Goal: Task Accomplishment & Management: Manage account settings

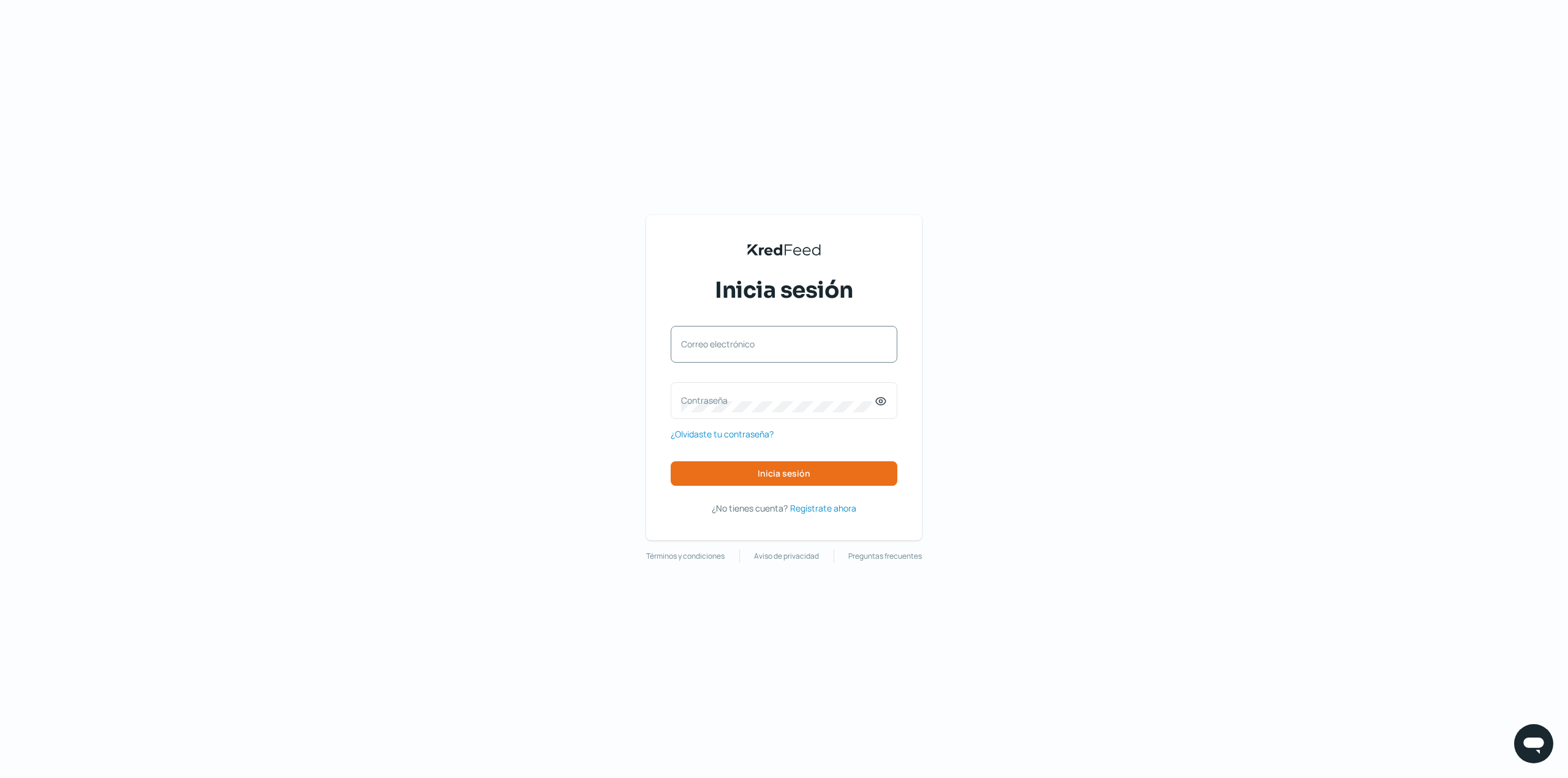
click at [779, 338] on label "Correo electrónico" at bounding box center [778, 344] width 193 height 12
click at [779, 345] on input "Correo electrónico" at bounding box center [784, 350] width 206 height 11
type input "a"
type input "[EMAIL_ADDRESS][DOMAIN_NAME]"
click at [809, 417] on div "Contraseña" at bounding box center [784, 401] width 226 height 37
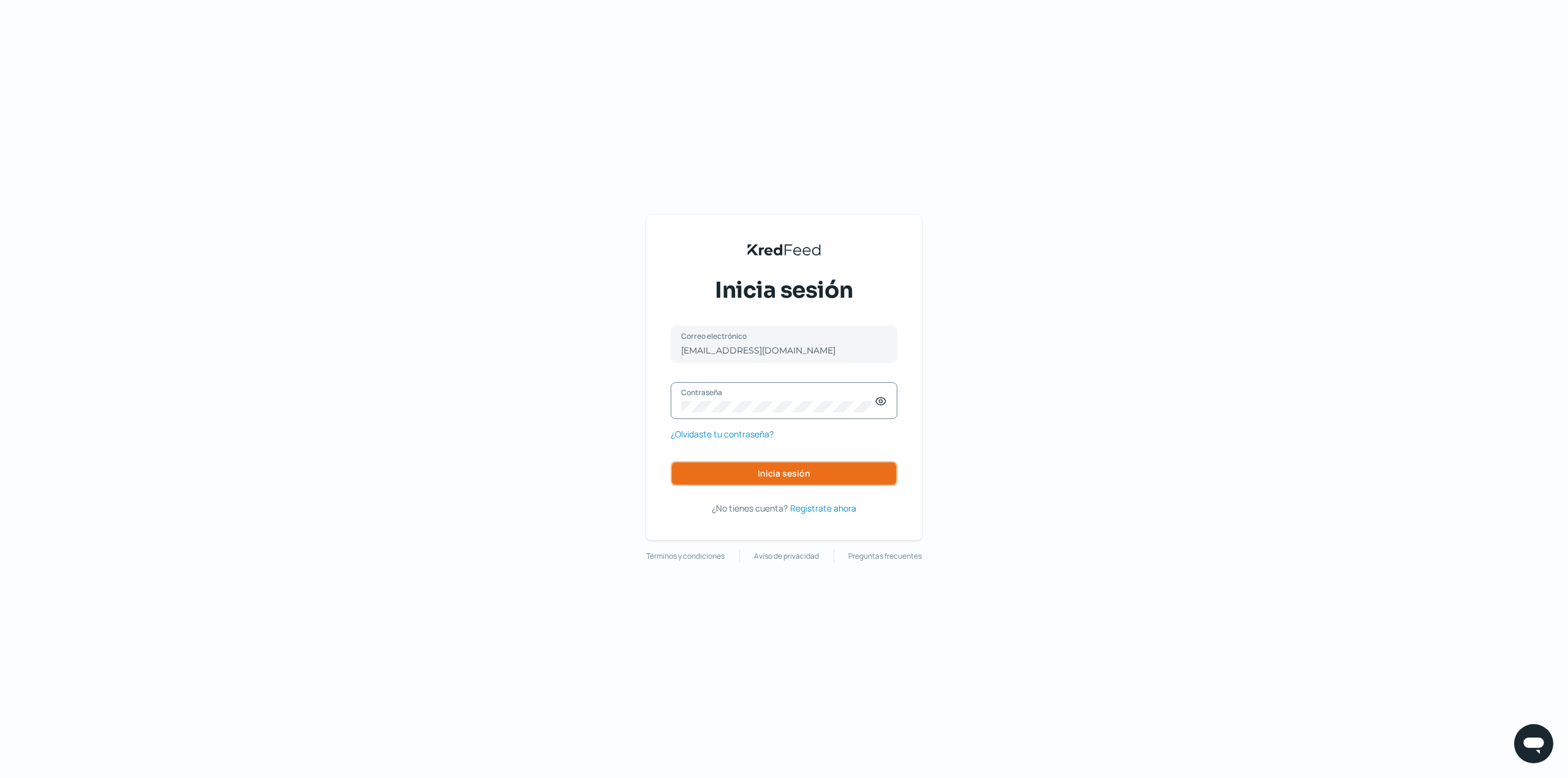
click at [772, 474] on span "Inicia sesión" at bounding box center [784, 474] width 52 height 8
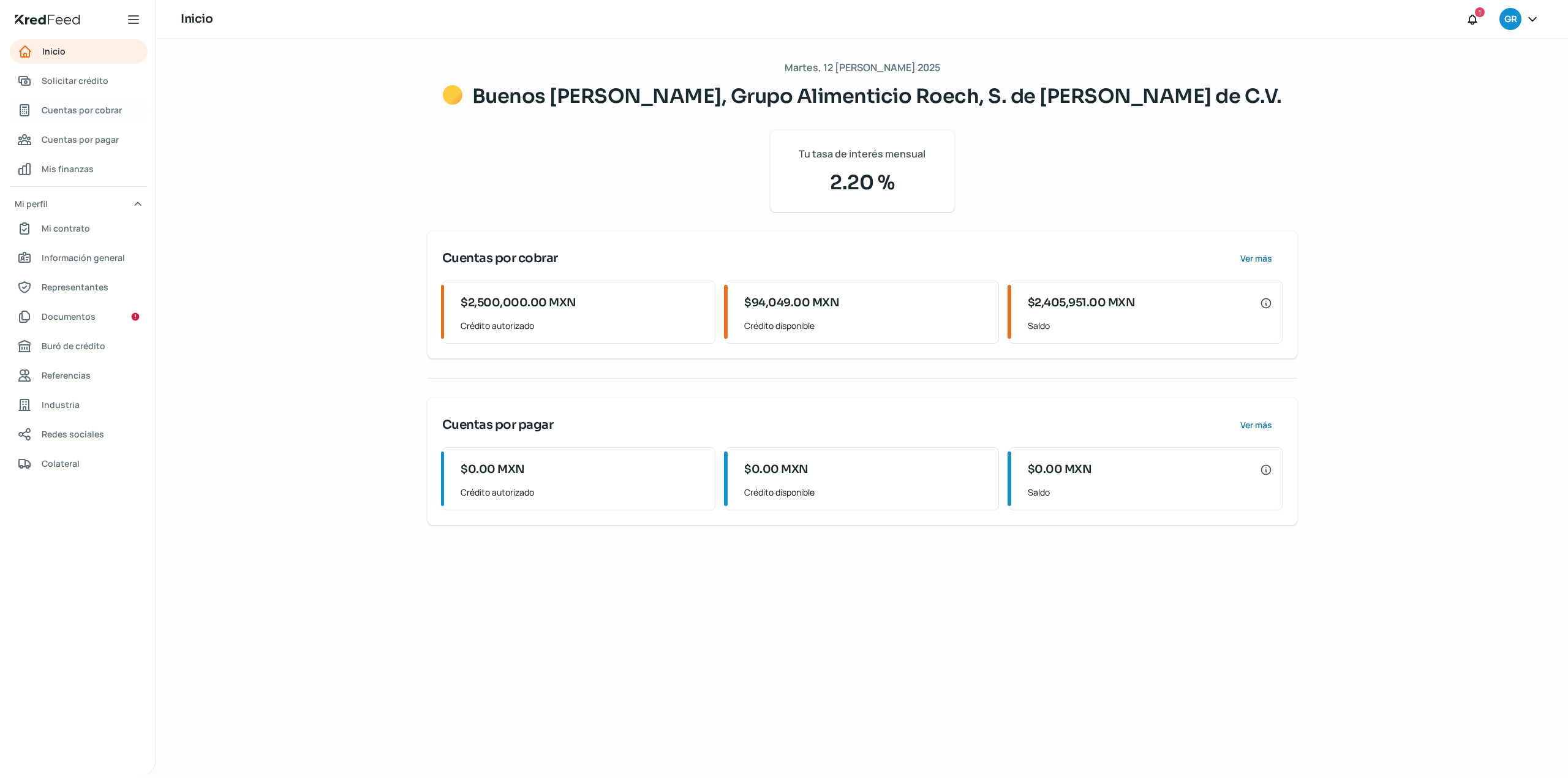
click at [99, 104] on span "Cuentas por cobrar" at bounding box center [81, 110] width 80 height 15
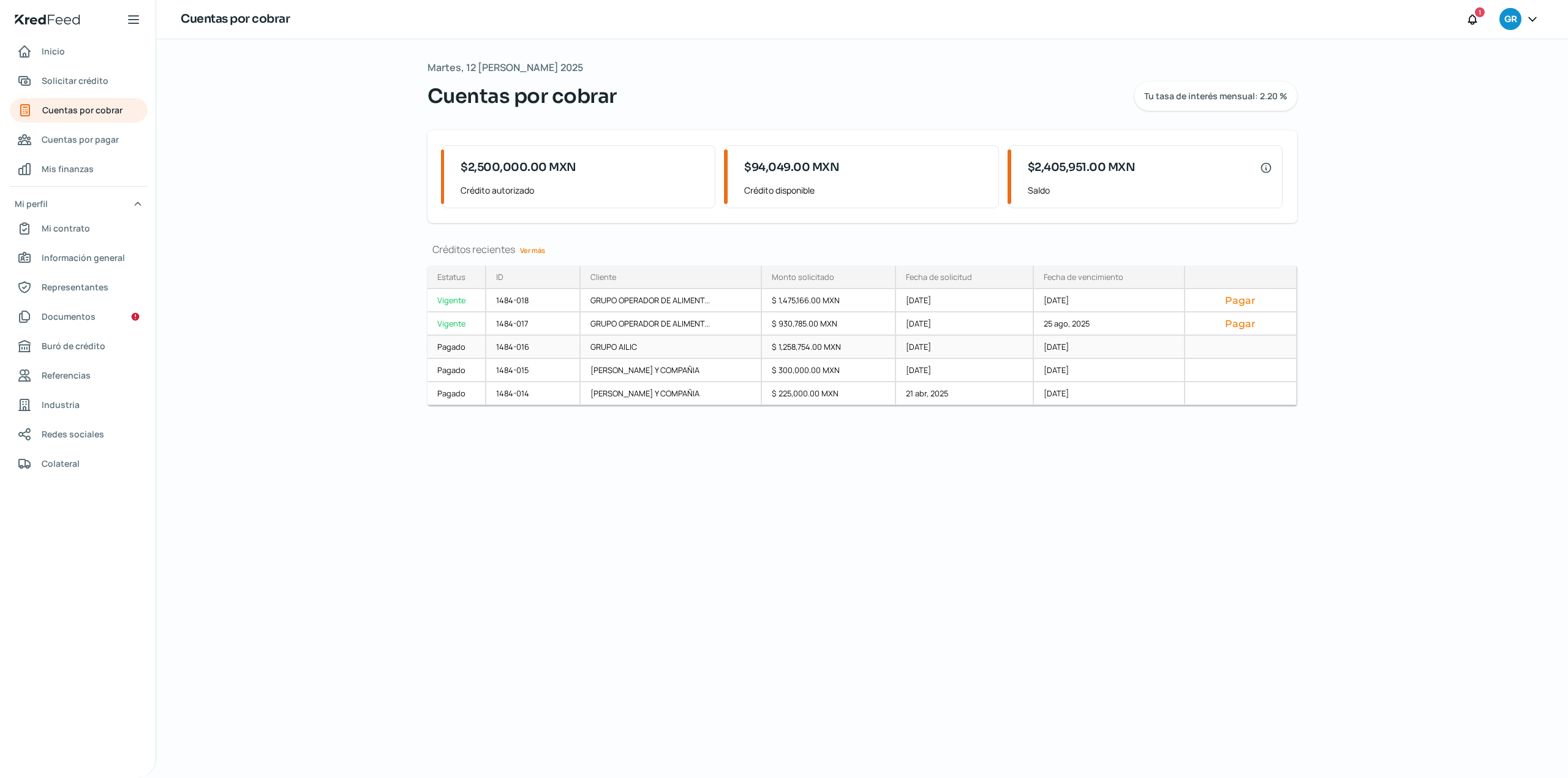
click at [630, 356] on div "GRUPO AILIC" at bounding box center [671, 348] width 182 height 24
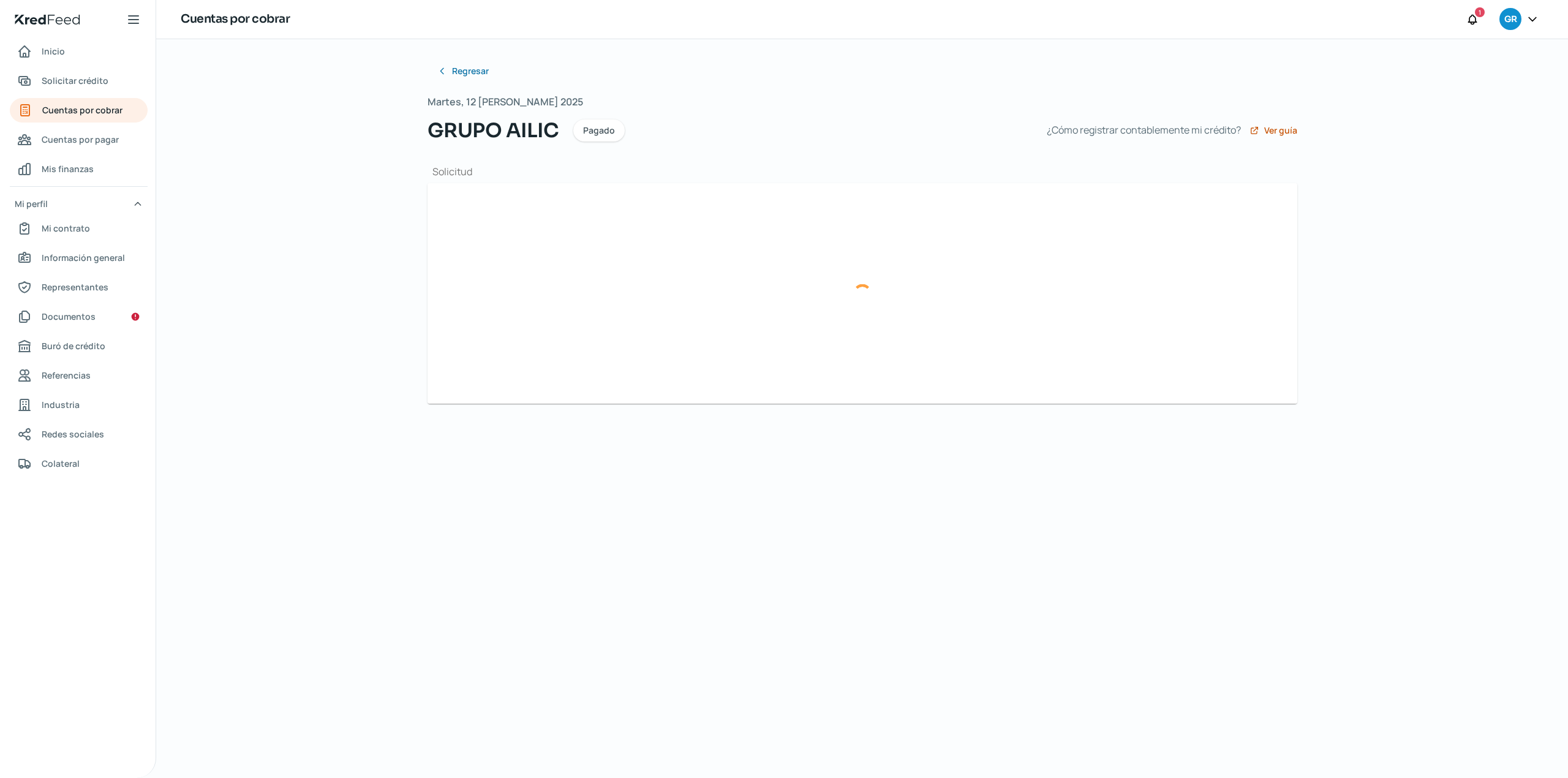
type input "F0000004011.xml"
type input "F0000004011.pdf"
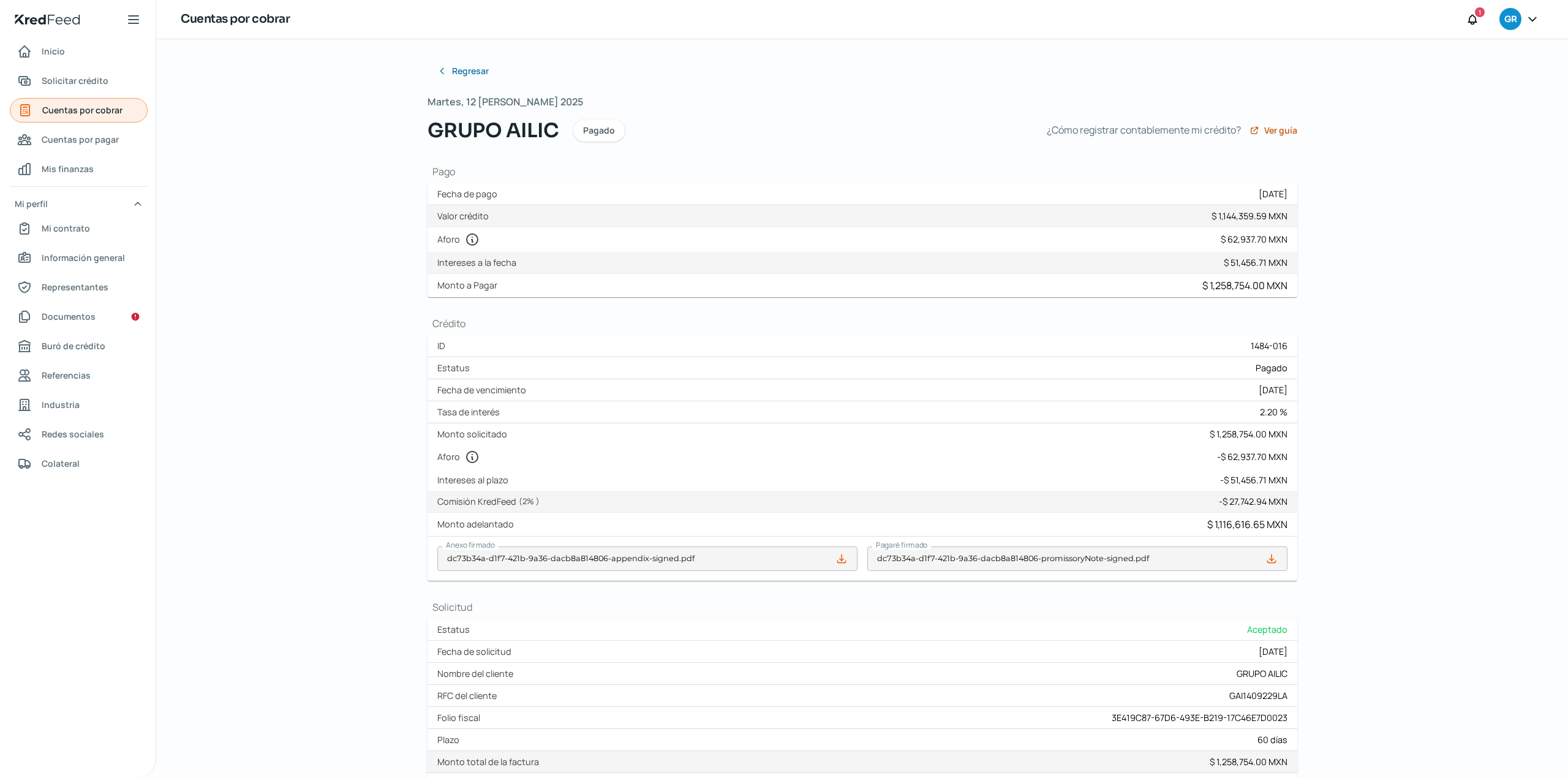
click at [92, 118] on link "Cuentas por cobrar" at bounding box center [79, 110] width 138 height 24
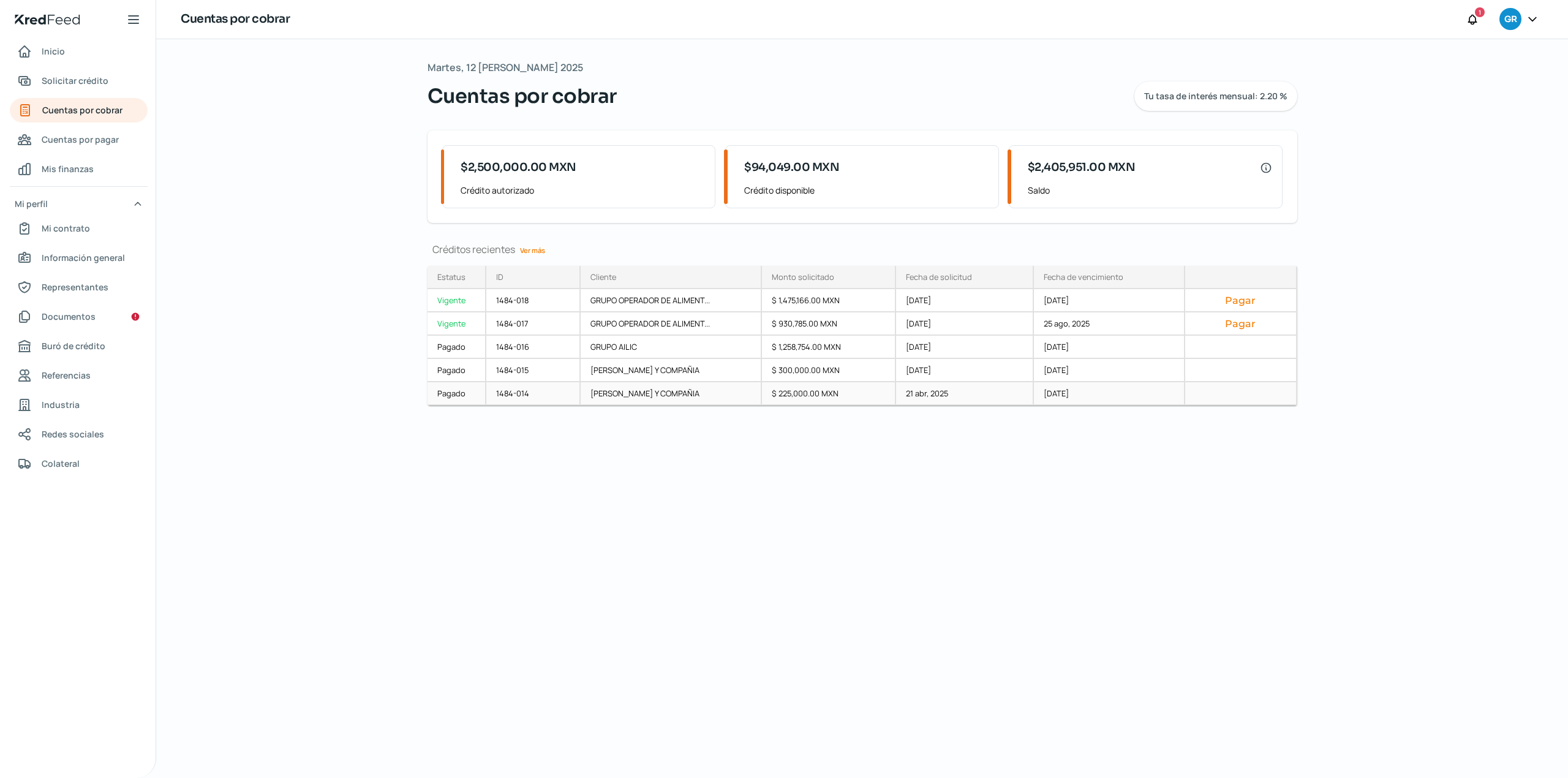
click at [971, 400] on div "21 abr, 2025" at bounding box center [964, 394] width 138 height 24
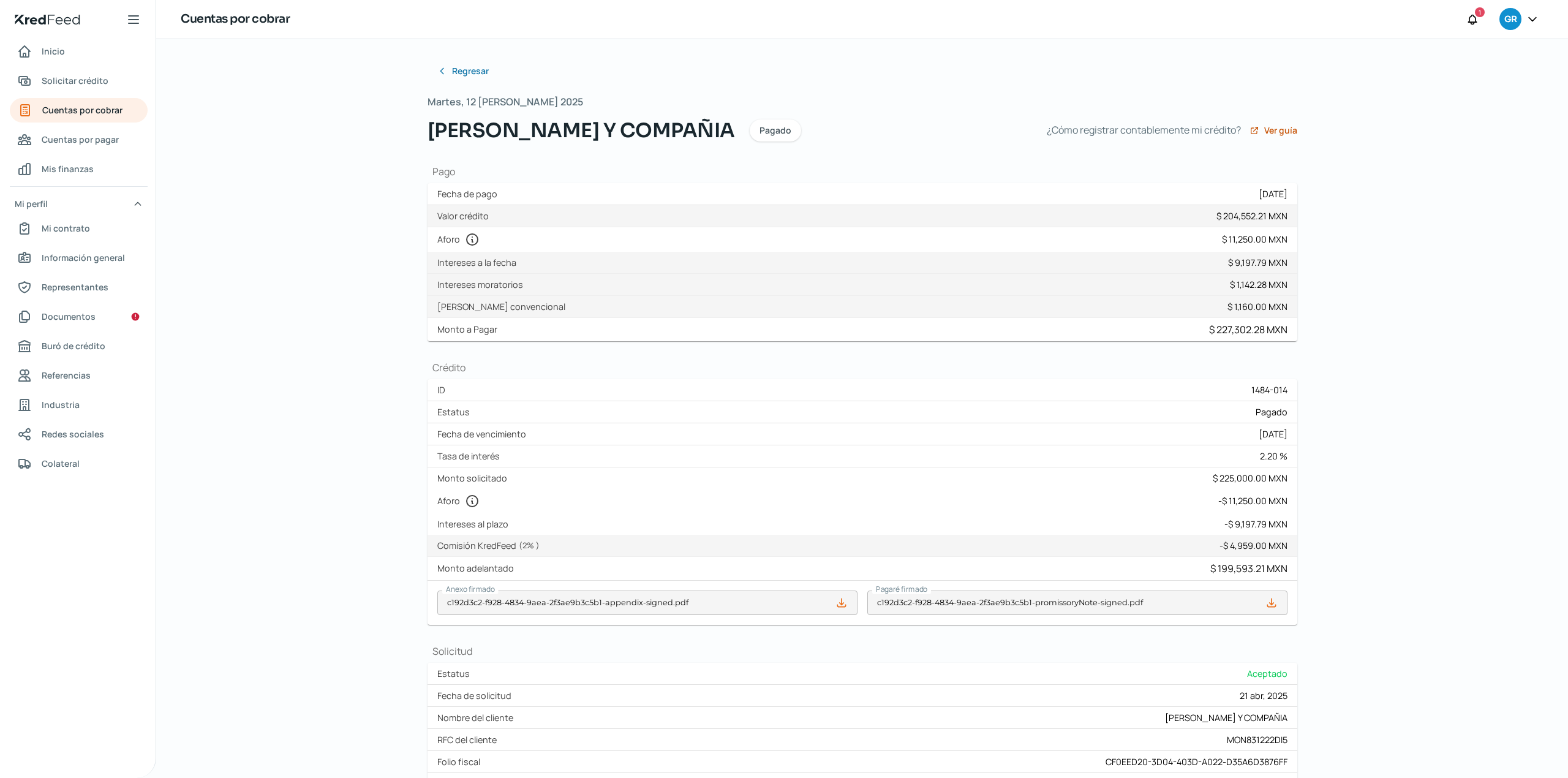
type input "F0000003904.xml"
type input "F0000003904.pdf"
click at [81, 60] on link "Inicio" at bounding box center [79, 51] width 138 height 24
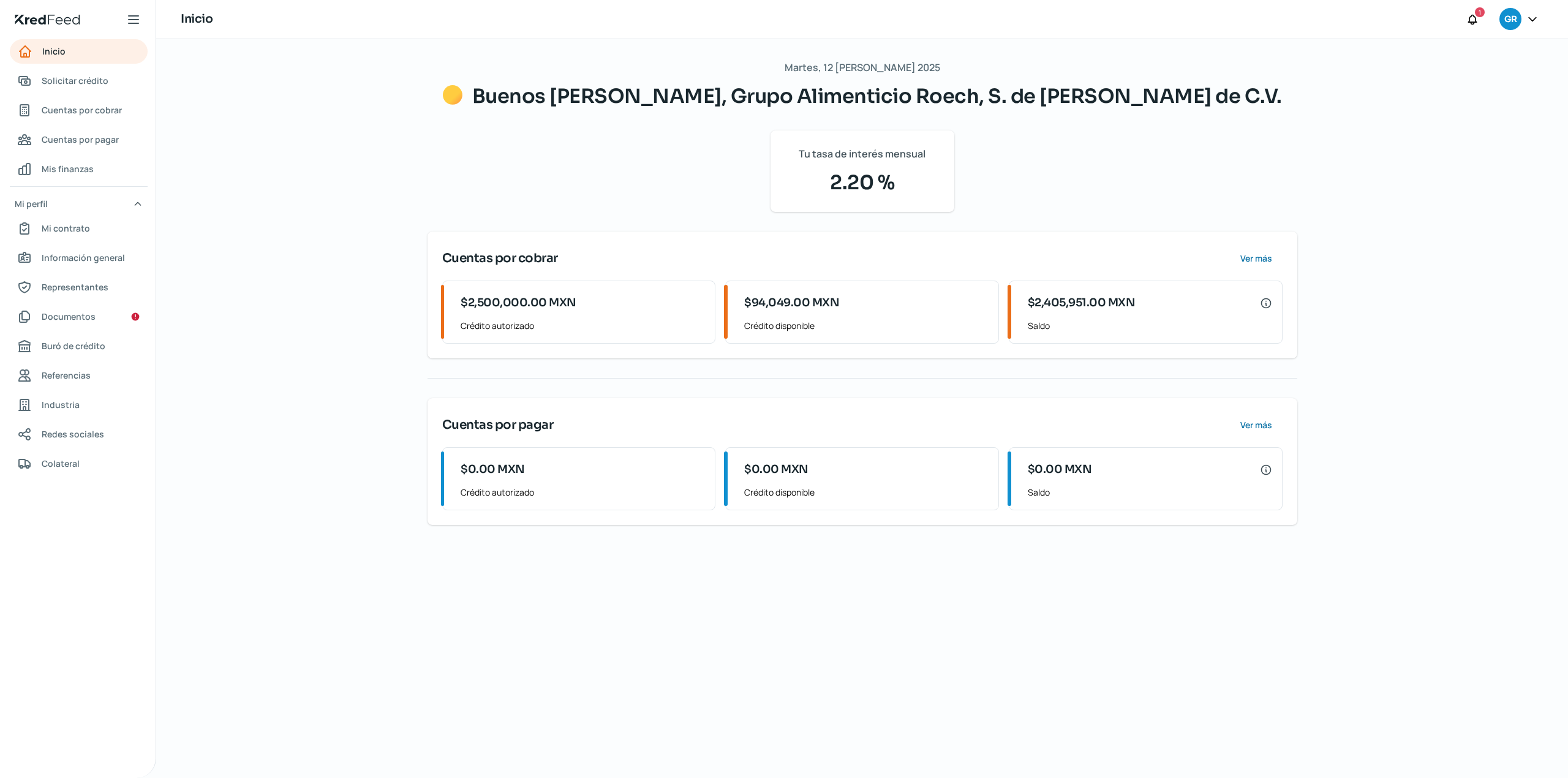
click at [356, 153] on div "Martes, 12 [PERSON_NAME] 2025 Buenos [PERSON_NAME], Grupo Alimenticio Roech, S.…" at bounding box center [862, 408] width 1412 height 739
click at [302, 182] on div "Martes, 12 [PERSON_NAME] 2025 Buenos [PERSON_NAME], Grupo Alimenticio Roech, S.…" at bounding box center [862, 408] width 1412 height 739
click at [351, 147] on div "Martes, 12 [PERSON_NAME] 2025 Buenos [PERSON_NAME], Grupo Alimenticio Roech, S.…" at bounding box center [862, 408] width 1412 height 739
click at [100, 114] on span "Cuentas por cobrar" at bounding box center [81, 110] width 80 height 15
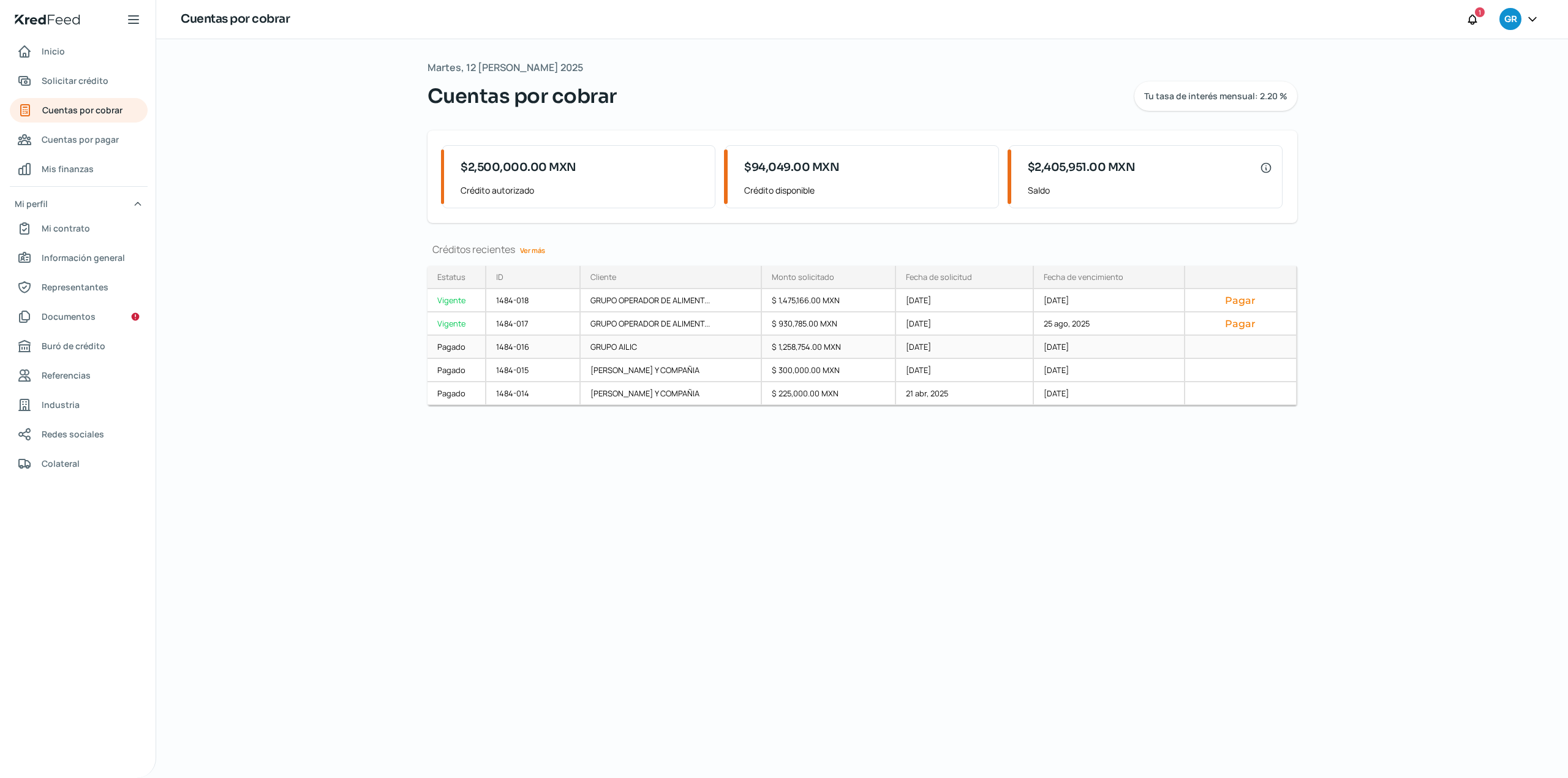
click at [454, 351] on div "Pagado" at bounding box center [457, 348] width 59 height 24
